Goal: Information Seeking & Learning: Learn about a topic

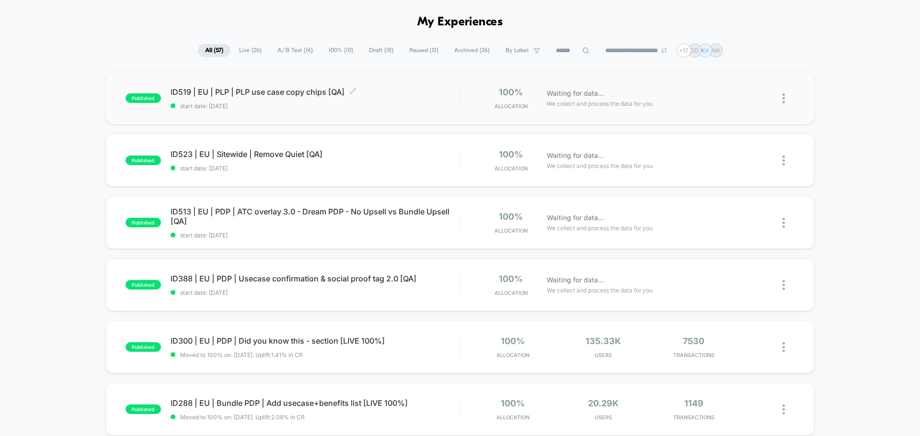
scroll to position [48, 0]
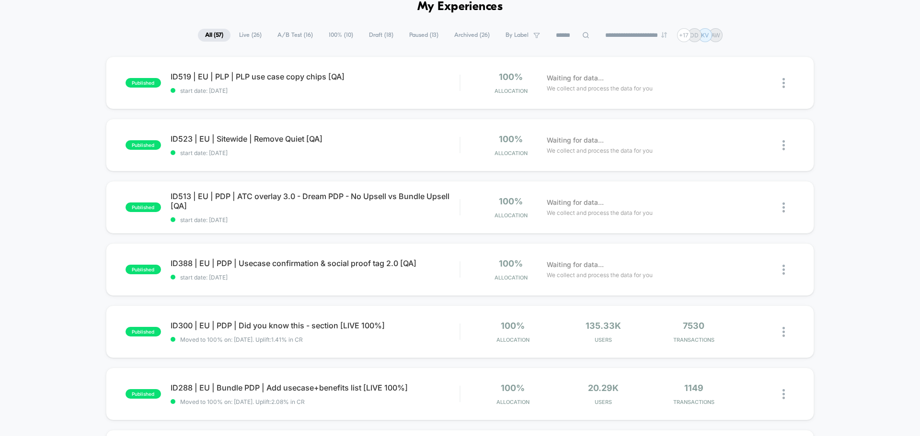
click at [245, 36] on span "Live ( 26 )" at bounding box center [250, 35] width 37 height 13
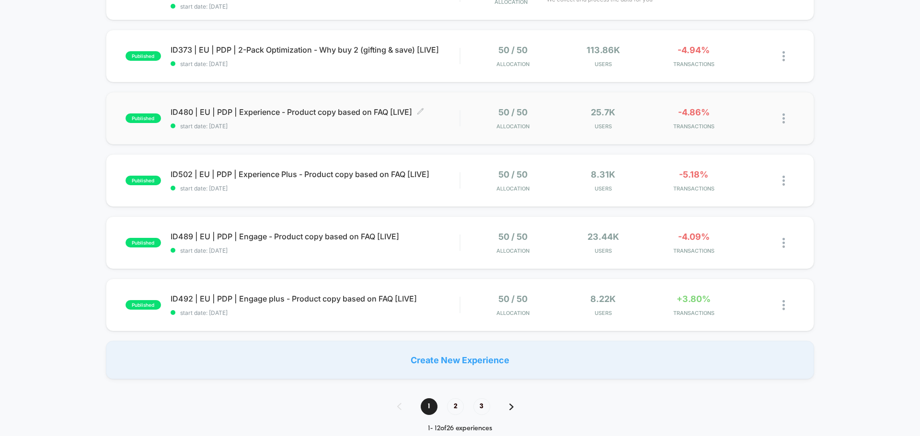
scroll to position [527, 0]
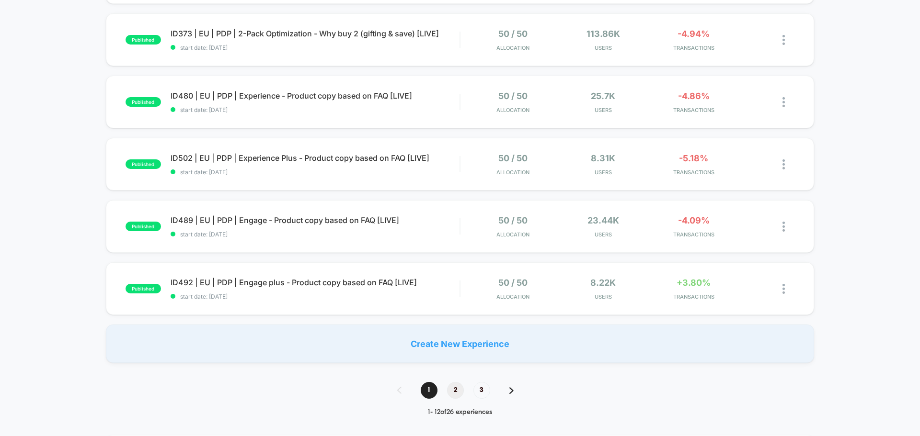
click at [459, 390] on span "2" at bounding box center [455, 390] width 17 height 17
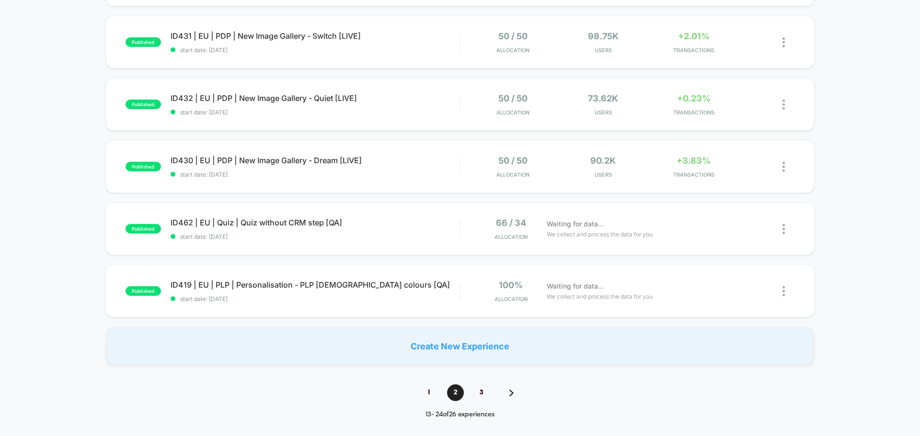
scroll to position [575, 0]
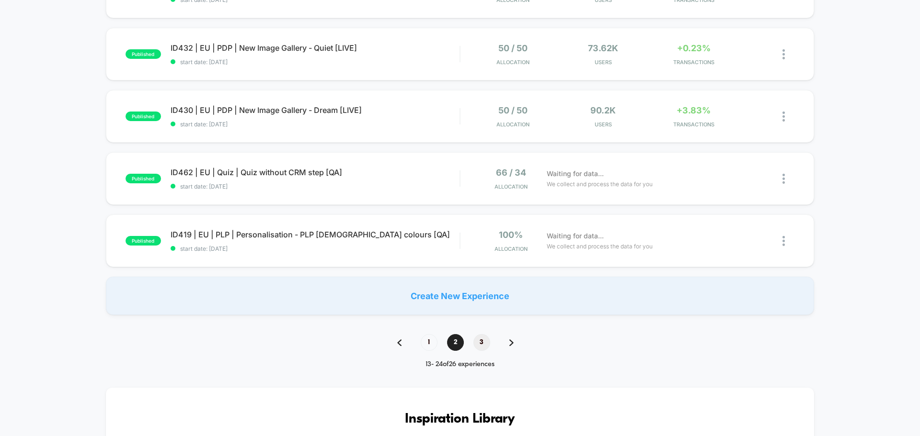
click at [483, 337] on span "3" at bounding box center [481, 342] width 17 height 17
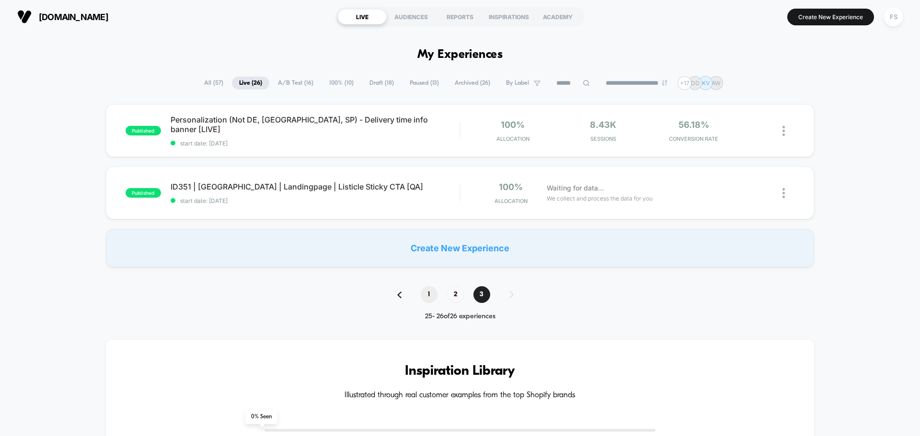
click at [427, 295] on span "1" at bounding box center [429, 295] width 17 height 17
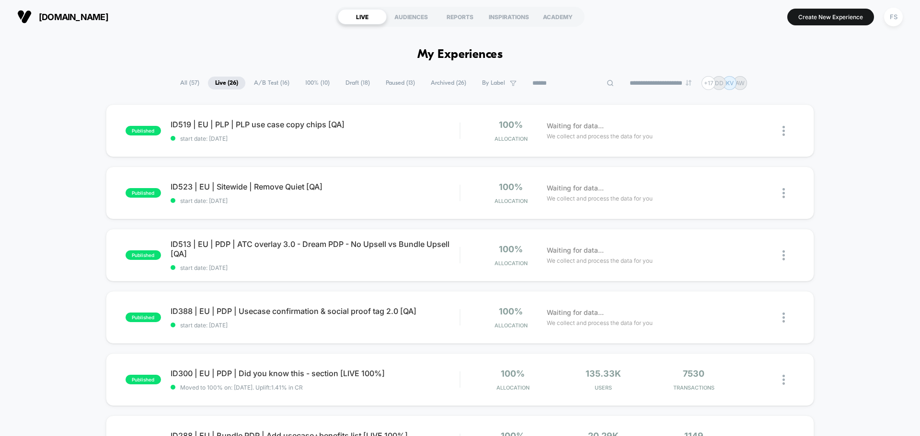
click at [565, 83] on input at bounding box center [573, 83] width 96 height 11
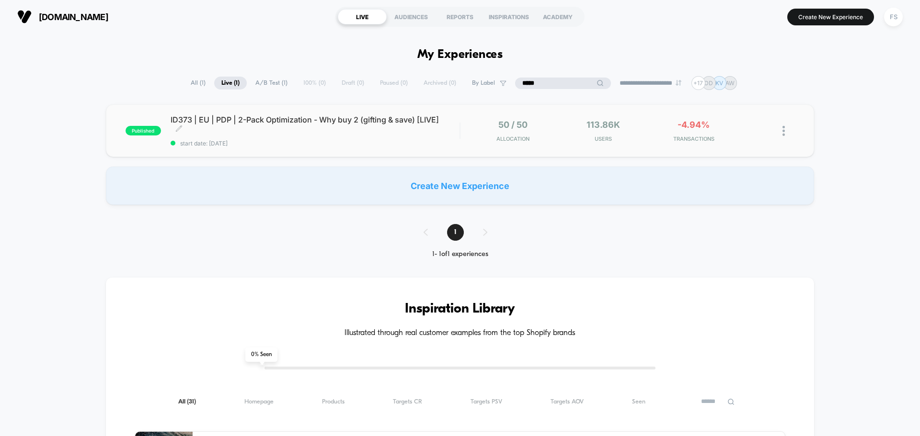
type input "*****"
click at [222, 127] on span "ID373 | EU | PDP | 2-Pack Optimization - Why buy 2 (gifting & save) [LIVE] Clic…" at bounding box center [315, 124] width 289 height 19
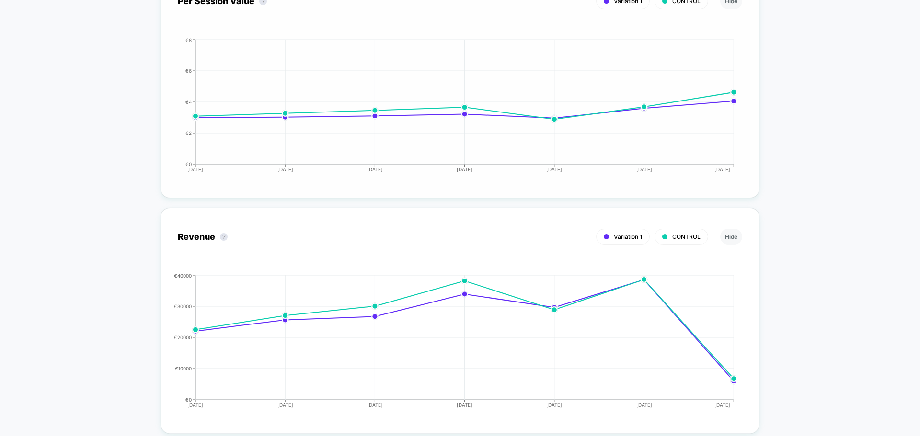
scroll to position [1057, 0]
